Goal: Check status: Check status

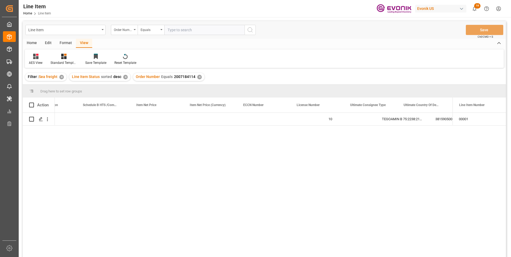
scroll to position [0, 353]
click at [176, 28] on input "text" at bounding box center [204, 30] width 80 height 10
paste input "0046471286"
type input "0046471286"
click at [252, 30] on icon "search button" at bounding box center [250, 30] width 6 height 6
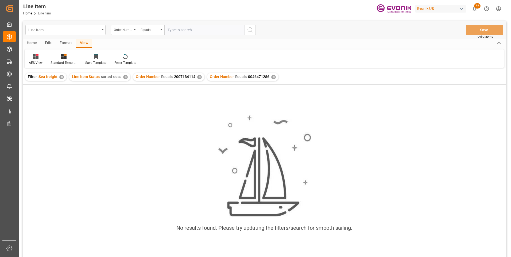
click at [198, 77] on div "✕" at bounding box center [199, 77] width 5 height 5
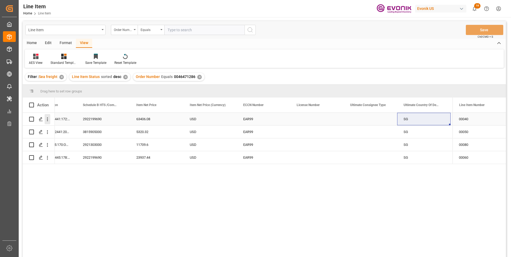
click at [49, 120] on icon "open menu" at bounding box center [48, 120] width 6 height 6
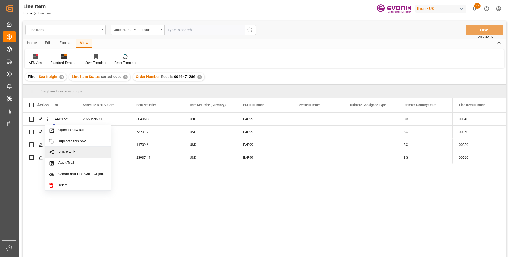
click at [178, 29] on input "text" at bounding box center [204, 30] width 80 height 10
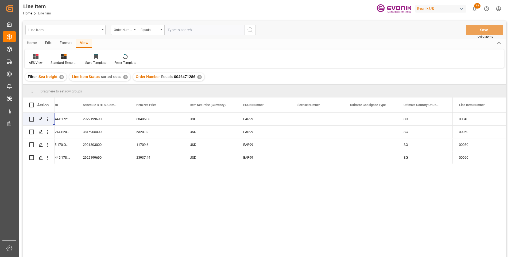
paste input "2007061533"
type input "2007061533"
click at [253, 29] on icon "search button" at bounding box center [250, 30] width 6 height 6
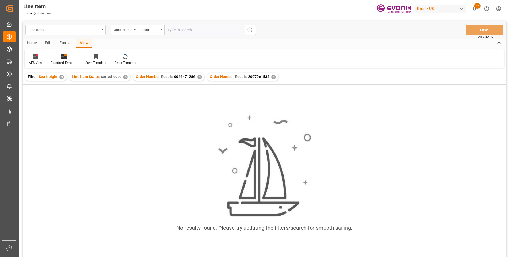
click at [199, 77] on div "✕" at bounding box center [199, 77] width 5 height 5
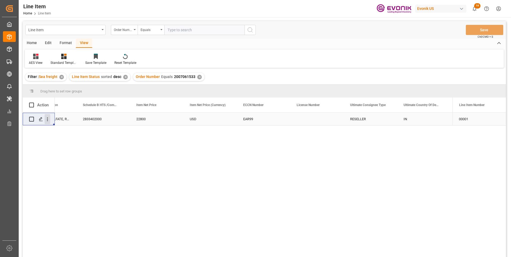
click at [48, 118] on icon "open menu" at bounding box center [47, 120] width 1 height 4
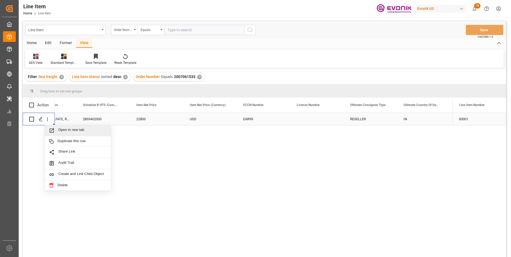
click at [55, 130] on span "Press SPACE to select this row." at bounding box center [53, 131] width 9 height 6
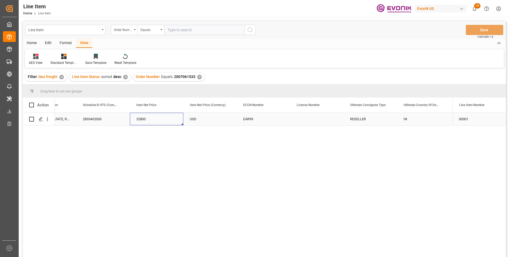
click at [146, 117] on div "22800" at bounding box center [156, 119] width 53 height 13
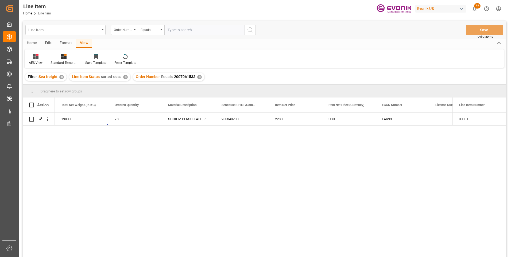
scroll to position [0, 160]
click at [120, 121] on div "19000" at bounding box center [134, 119] width 53 height 13
click at [335, 119] on div "22800" at bounding box center [348, 119] width 53 height 13
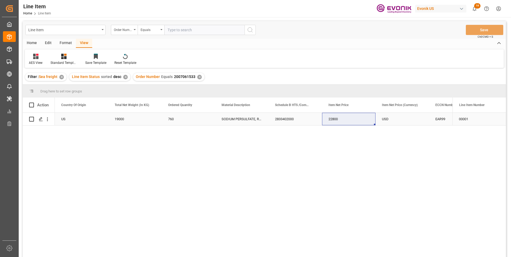
click at [387, 118] on div "USD" at bounding box center [402, 119] width 53 height 13
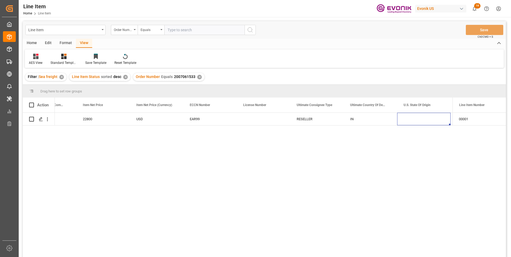
scroll to position [0, 406]
click at [178, 30] on input "text" at bounding box center [204, 30] width 80 height 10
paste input "2007066302"
type input "2007066302"
click at [251, 28] on icon "search button" at bounding box center [250, 30] width 6 height 6
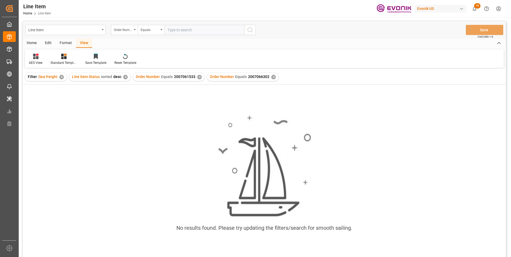
click at [198, 77] on div "✕" at bounding box center [199, 77] width 5 height 5
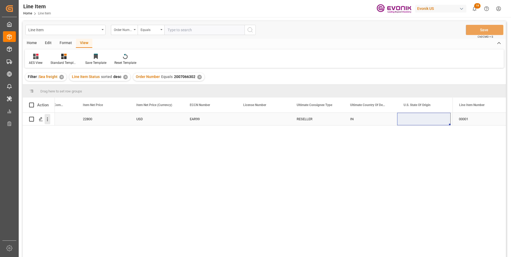
click at [47, 121] on icon "open menu" at bounding box center [48, 120] width 6 height 6
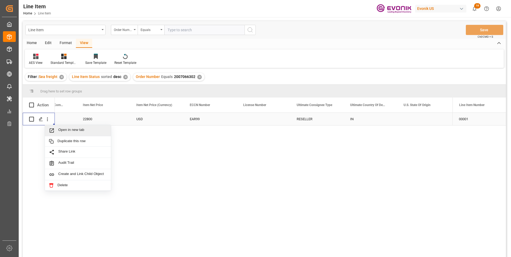
click at [65, 131] on span "Open in new tab" at bounding box center [82, 131] width 49 height 6
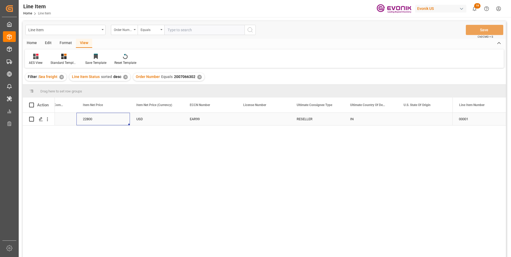
click at [88, 118] on div "22800" at bounding box center [102, 119] width 53 height 13
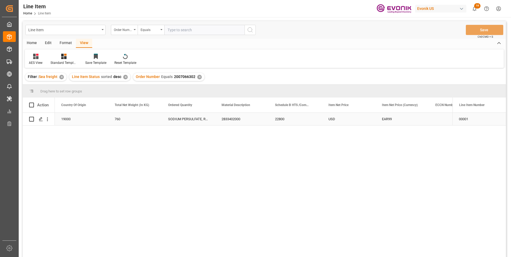
scroll to position [0, 160]
click at [121, 120] on div "19000" at bounding box center [134, 119] width 53 height 13
drag, startPoint x: 336, startPoint y: 118, endPoint x: 308, endPoint y: 146, distance: 39.5
click at [336, 118] on div "22800" at bounding box center [348, 119] width 53 height 13
click at [398, 120] on div "USD" at bounding box center [402, 119] width 53 height 13
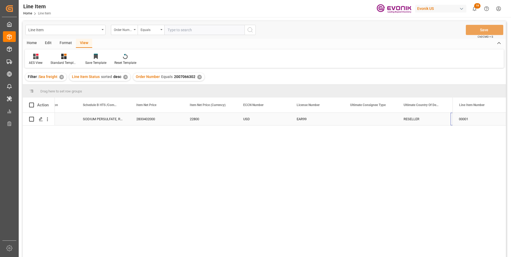
scroll to position [0, 353]
click at [180, 29] on input "text" at bounding box center [204, 30] width 80 height 10
paste input "0046472945"
type input "0046472945"
click at [251, 27] on icon "search button" at bounding box center [250, 30] width 6 height 6
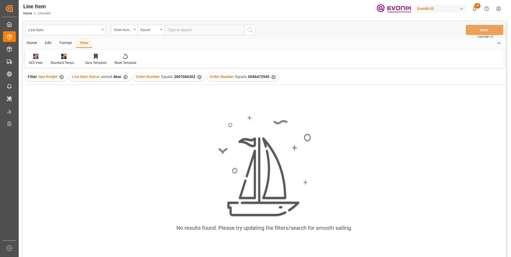
click at [199, 76] on div "✕" at bounding box center [199, 77] width 5 height 5
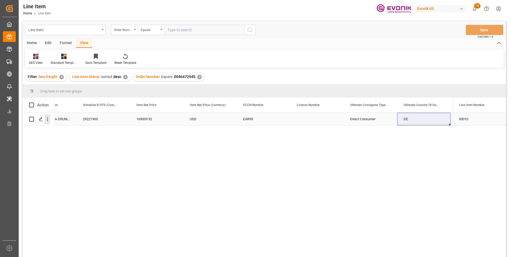
click at [47, 120] on icon "open menu" at bounding box center [48, 120] width 6 height 6
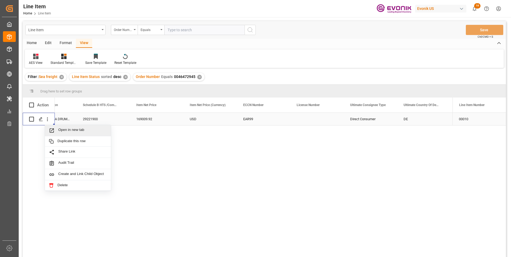
click at [75, 131] on span "Open in new tab" at bounding box center [82, 131] width 49 height 6
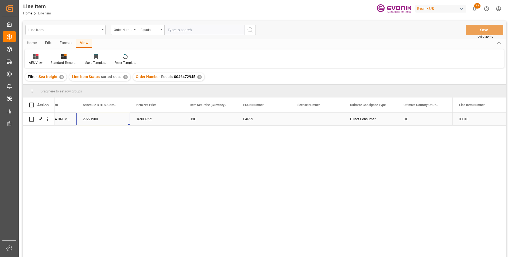
click at [95, 119] on div "29221900" at bounding box center [102, 119] width 53 height 13
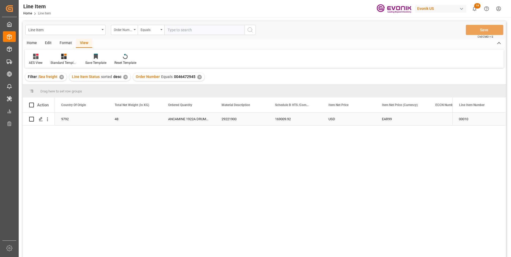
scroll to position [0, 160]
click at [119, 119] on div "9792" at bounding box center [134, 119] width 53 height 13
click at [336, 119] on div "169009.92" at bounding box center [348, 119] width 53 height 13
click at [391, 116] on div "USD" at bounding box center [402, 119] width 53 height 13
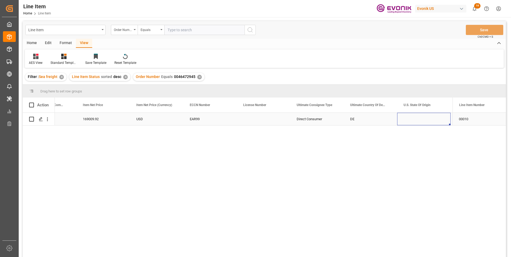
scroll to position [0, 459]
click at [170, 29] on input "text" at bounding box center [204, 30] width 80 height 10
paste input "0046474676"
type input "0046474676"
click at [250, 30] on icon "search button" at bounding box center [250, 30] width 6 height 6
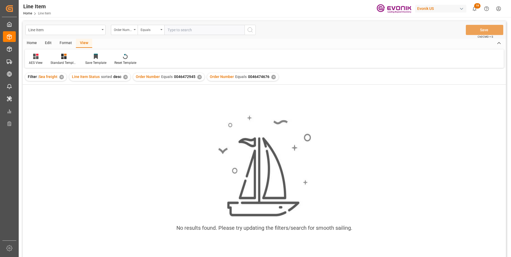
click at [198, 77] on div "✕" at bounding box center [199, 77] width 5 height 5
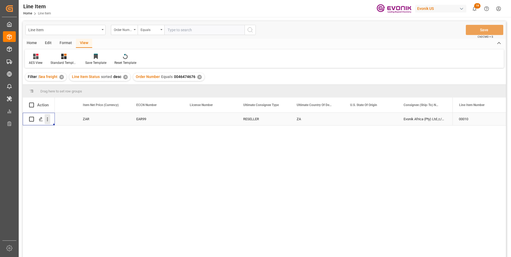
click at [47, 120] on icon "open menu" at bounding box center [48, 120] width 6 height 6
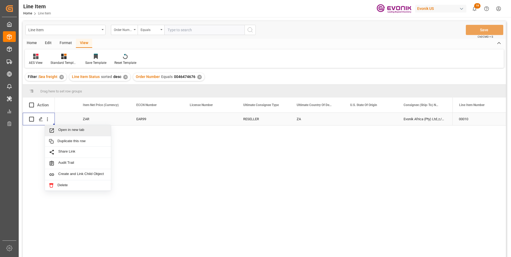
click at [63, 131] on span "Open in new tab" at bounding box center [82, 131] width 49 height 6
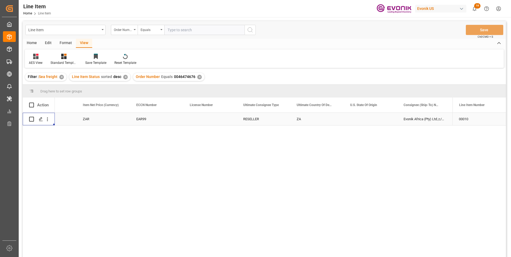
click at [179, 29] on input "text" at bounding box center [204, 30] width 80 height 10
paste input "2007157545"
type input "2007157545"
click at [253, 30] on icon "search button" at bounding box center [250, 30] width 6 height 6
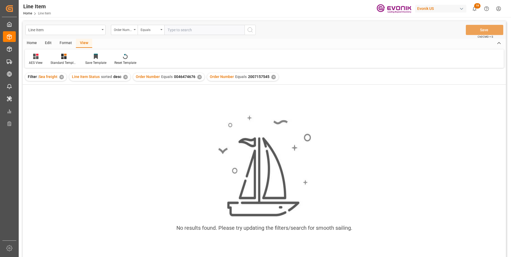
click at [198, 76] on div "✕" at bounding box center [199, 77] width 5 height 5
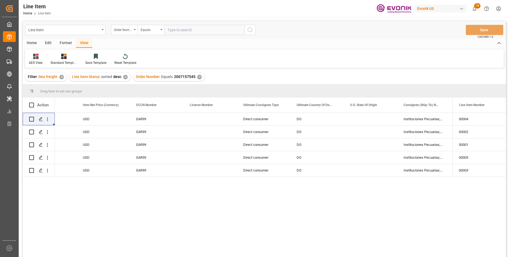
click at [173, 29] on input "text" at bounding box center [204, 30] width 80 height 10
paste input "0046467139"
type input "0046467139"
click at [252, 29] on icon "search button" at bounding box center [250, 30] width 6 height 6
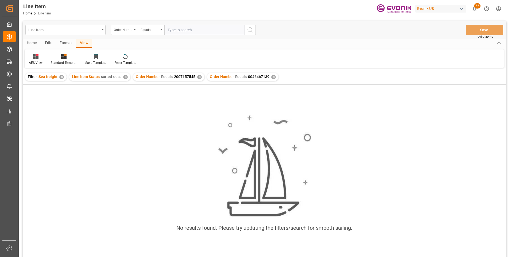
click at [198, 77] on div "✕" at bounding box center [199, 77] width 5 height 5
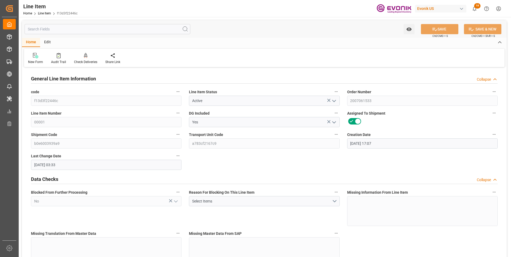
click at [73, 29] on input "text" at bounding box center [108, 29] width 166 height 10
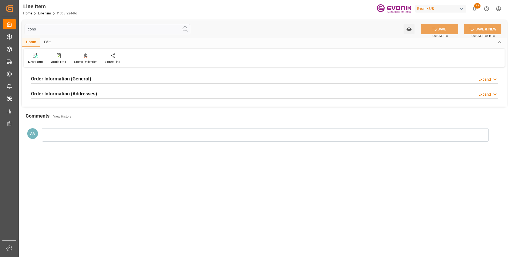
type input "cons"
click at [58, 78] on h2 "Order Information (General)" at bounding box center [61, 78] width 60 height 7
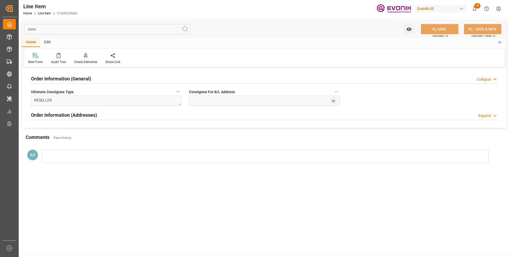
click at [58, 78] on h2 "Order Information (General)" at bounding box center [61, 78] width 60 height 7
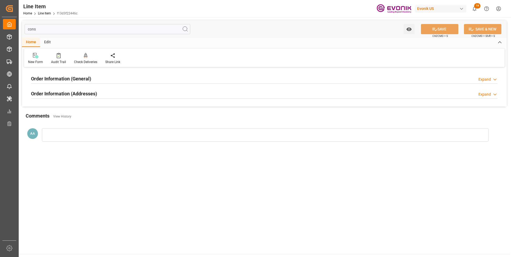
click at [68, 92] on h2 "Order Information (Addresses)" at bounding box center [64, 93] width 66 height 7
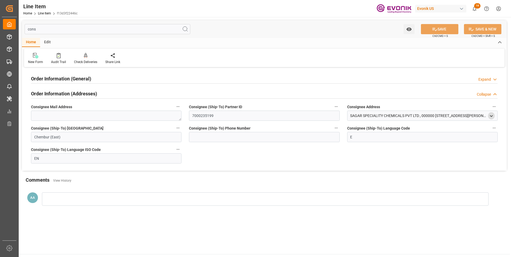
click at [492, 116] on icon "open menu" at bounding box center [491, 116] width 5 height 5
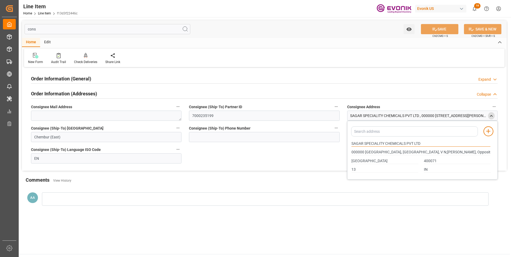
click at [354, 142] on input "SAGAR SPECIALITY CHEMICALS PVT LTD" at bounding box center [420, 144] width 139 height 6
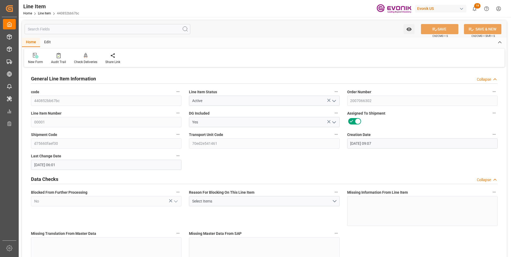
click at [103, 29] on input "text" at bounding box center [108, 29] width 166 height 10
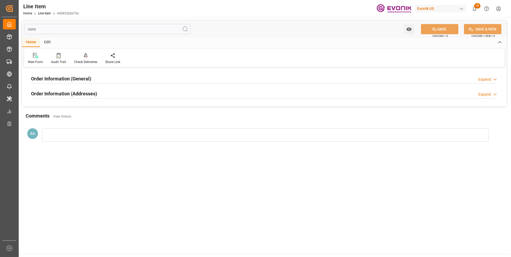
type input "cons"
click at [88, 79] on h2 "Order Information (General)" at bounding box center [61, 78] width 60 height 7
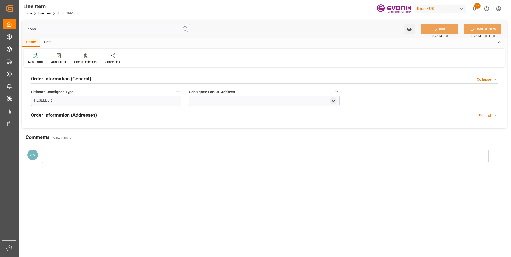
click at [88, 79] on h2 "Order Information (General)" at bounding box center [61, 78] width 60 height 7
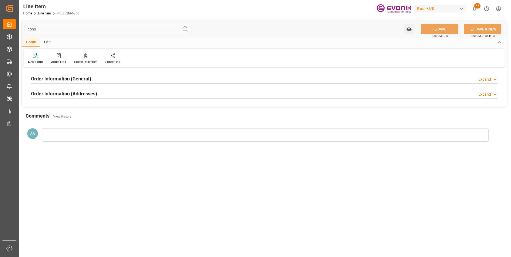
click at [94, 96] on h2 "Order Information (Addresses)" at bounding box center [64, 93] width 66 height 7
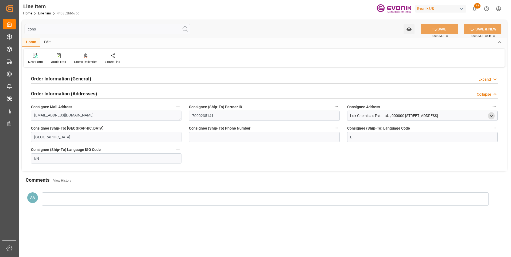
click at [492, 116] on polyline "open menu" at bounding box center [491, 115] width 2 height 1
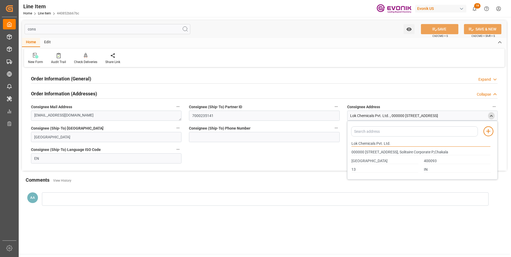
drag, startPoint x: 352, startPoint y: 144, endPoint x: 376, endPoint y: 143, distance: 24.6
click at [376, 143] on input "Lok Chemicals Pvt. Ltd." at bounding box center [420, 144] width 139 height 6
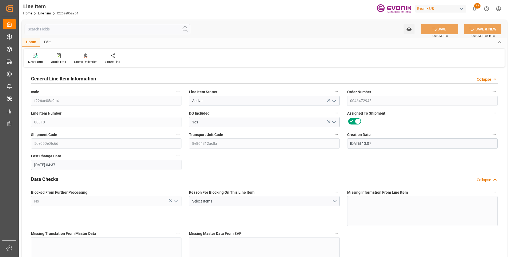
click at [89, 30] on input "text" at bounding box center [108, 29] width 166 height 10
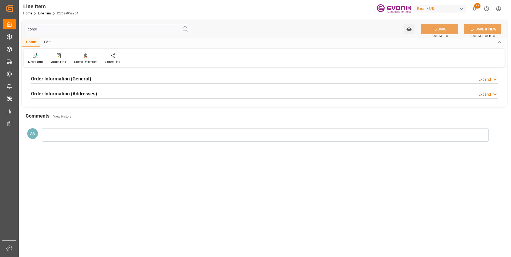
type input "consi"
click at [65, 81] on h2 "Order Information (General)" at bounding box center [61, 78] width 60 height 7
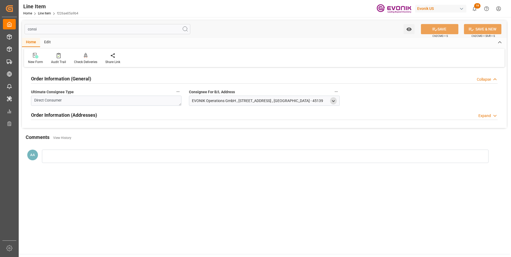
click at [332, 100] on icon "open menu" at bounding box center [333, 101] width 5 height 5
drag, startPoint x: 226, startPoint y: 129, endPoint x: 191, endPoint y: 129, distance: 34.8
click at [191, 129] on div "EVONIK Operations GmbH" at bounding box center [263, 128] width 145 height 9
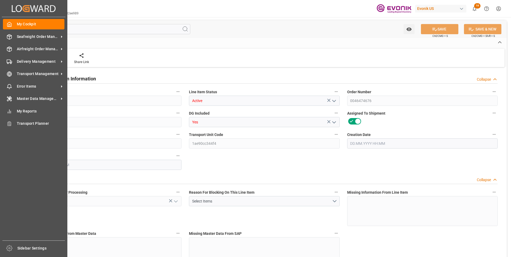
type input "19"
type input "19342"
type input "19000"
type input "17.86"
type input "760"
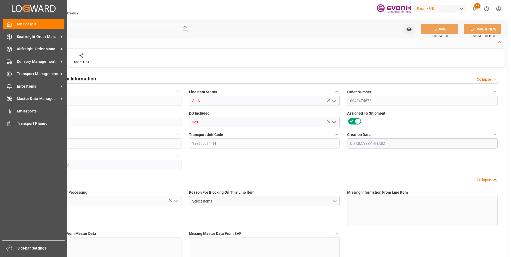
type input "278920"
type input "760"
type input "19000"
type input "19342"
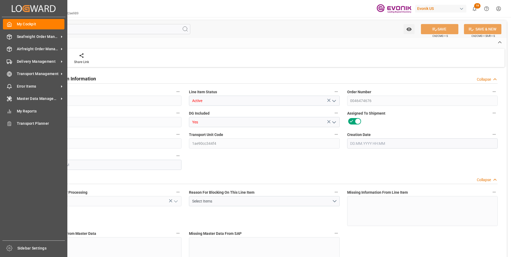
type input "19798"
type input "19000"
type input "17.86"
type input "17860"
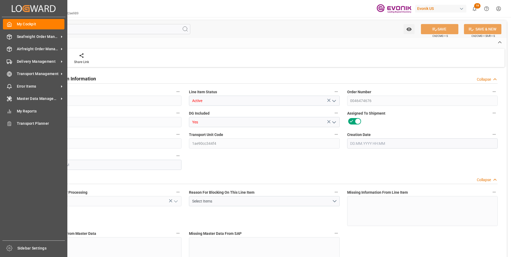
type input "760"
type input "19342"
type input "19000"
type input "17.86"
type input "[DATE] 18:22"
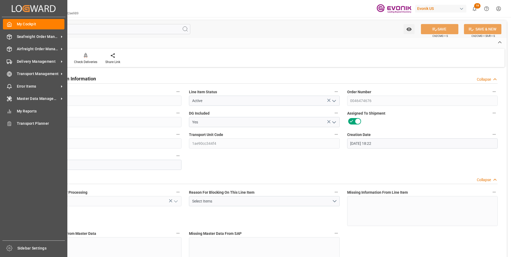
type input "[DATE] 15:47"
type input "[DATE]"
